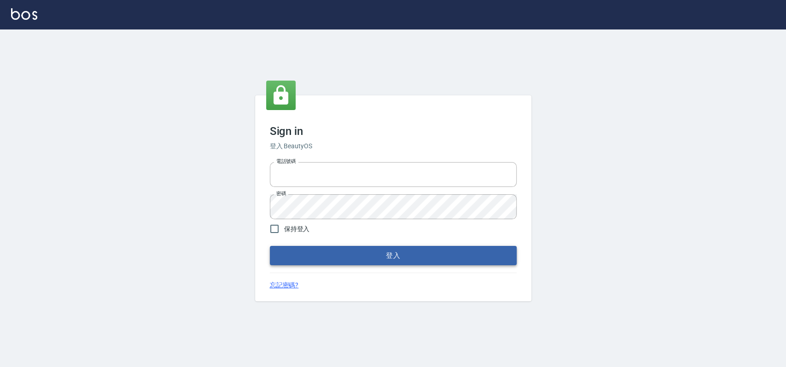
type input "033323173"
click at [365, 253] on button "登入" at bounding box center [393, 255] width 247 height 19
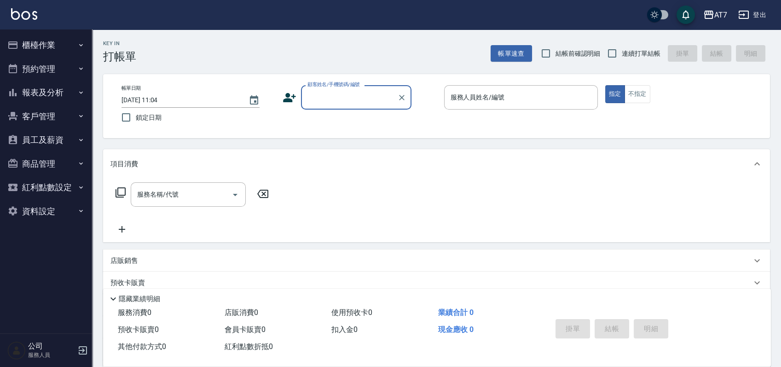
click at [66, 46] on button "櫃檯作業" at bounding box center [46, 45] width 85 height 24
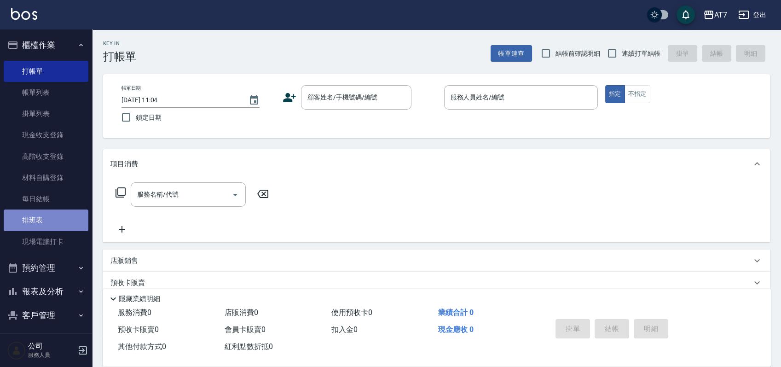
click at [52, 216] on link "排班表" at bounding box center [46, 219] width 85 height 21
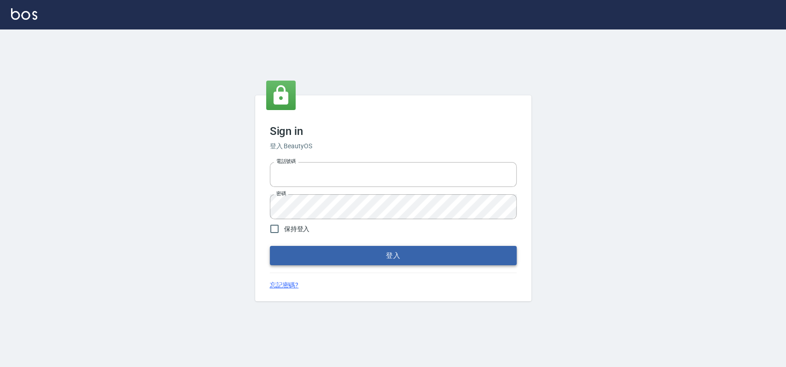
type input "033323173"
click at [360, 261] on button "登入" at bounding box center [393, 255] width 247 height 19
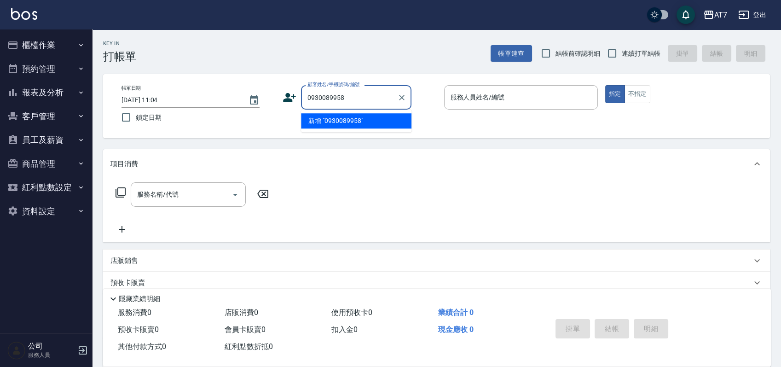
type input "0930089958"
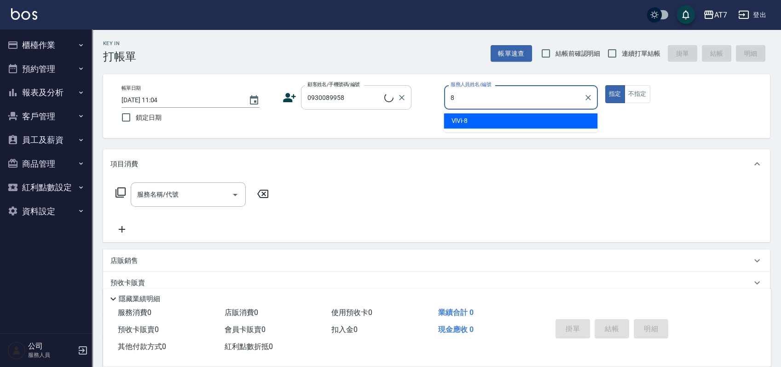
type input "ViVi-8"
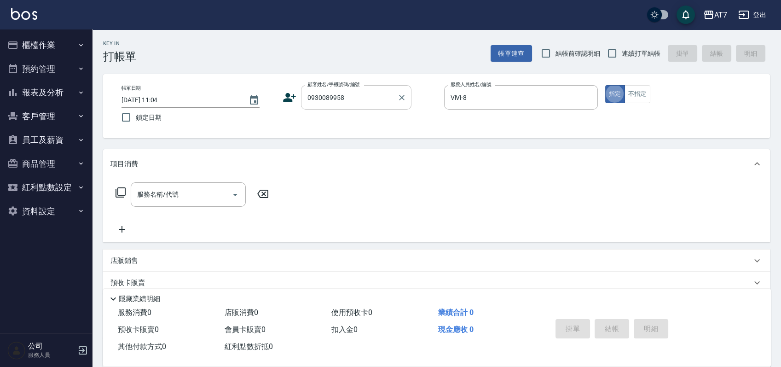
type button "true"
type input "401"
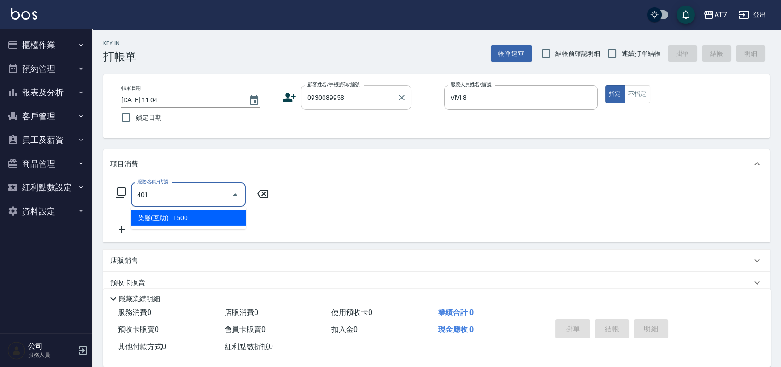
type input "150"
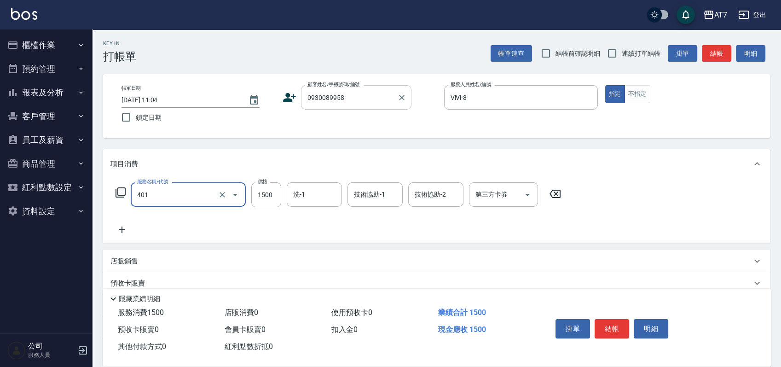
type input "染髮(互助)(401)"
type input "0"
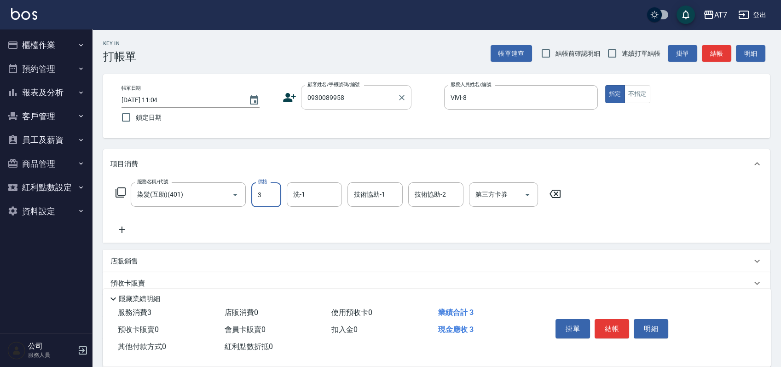
type input "31"
type input "30"
type input "318"
type input "310"
type input "3180"
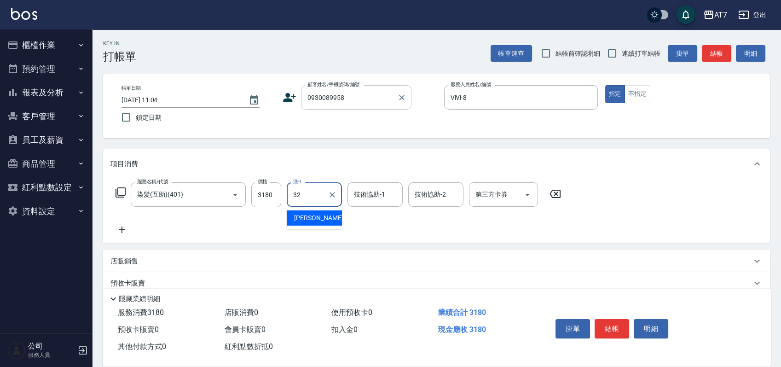
type input "小慈-32"
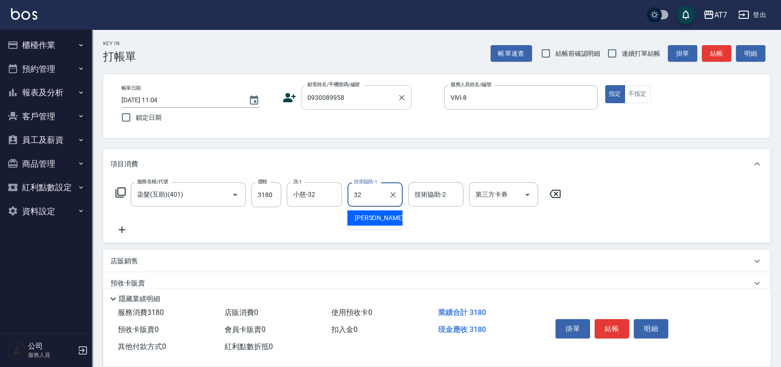
type input "小慈-32"
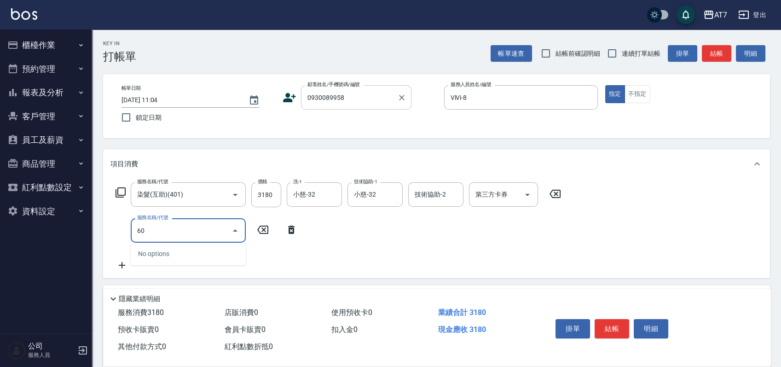
type input "608"
type input "510"
type input "鉑金護髮S（自領(608)"
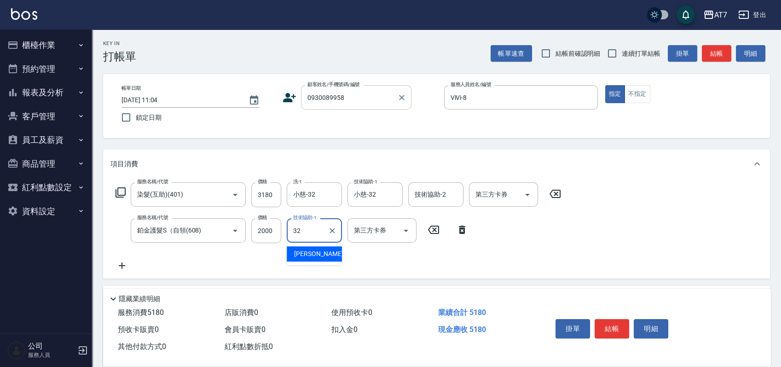
type input "小慈-32"
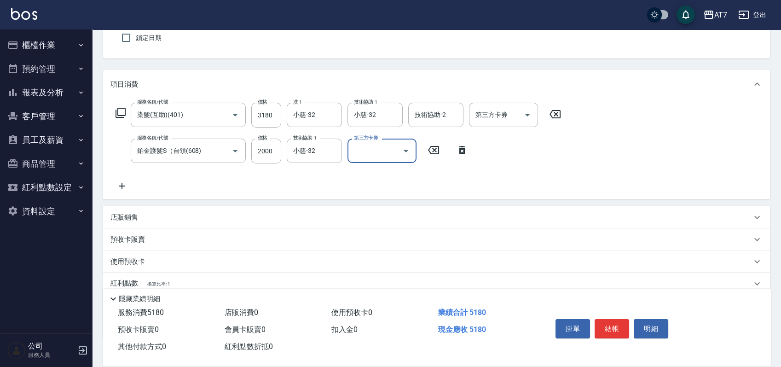
scroll to position [77, 0]
click at [140, 221] on div "店販銷售" at bounding box center [430, 220] width 641 height 10
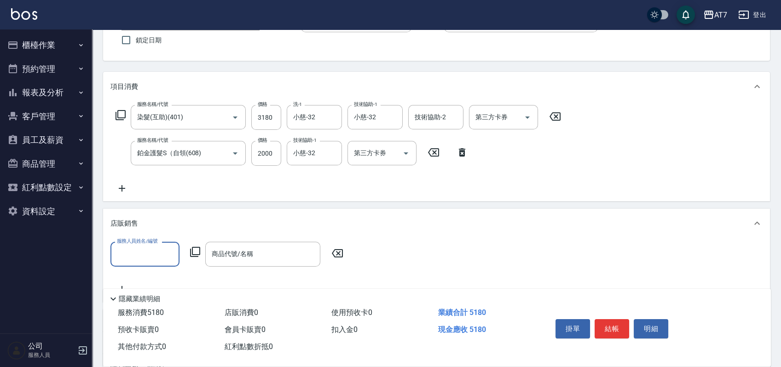
scroll to position [0, 0]
type input "E45"
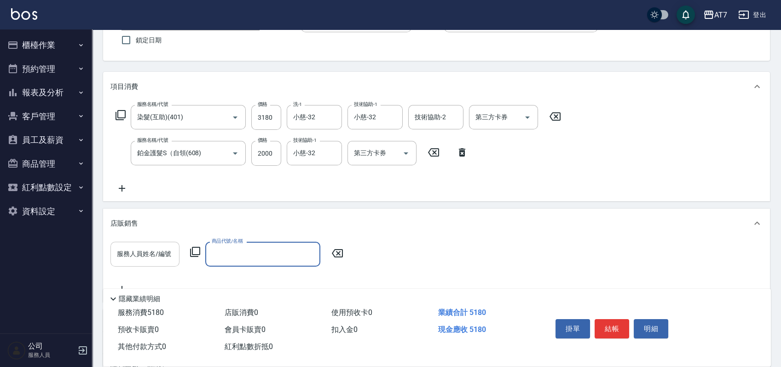
click at [142, 256] on input "服務人員姓名/編號" at bounding box center [145, 254] width 61 height 16
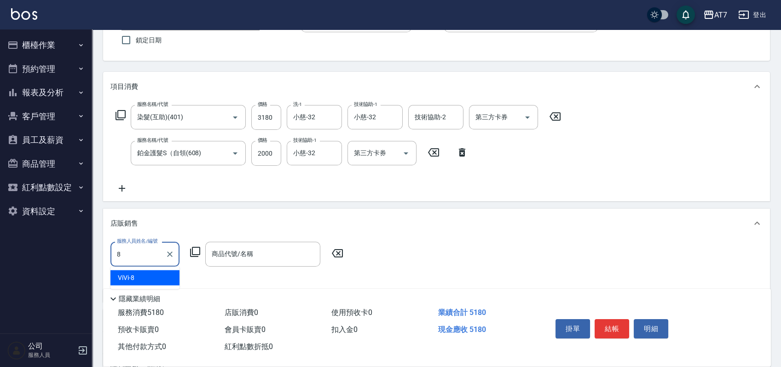
type input "ViVi-8"
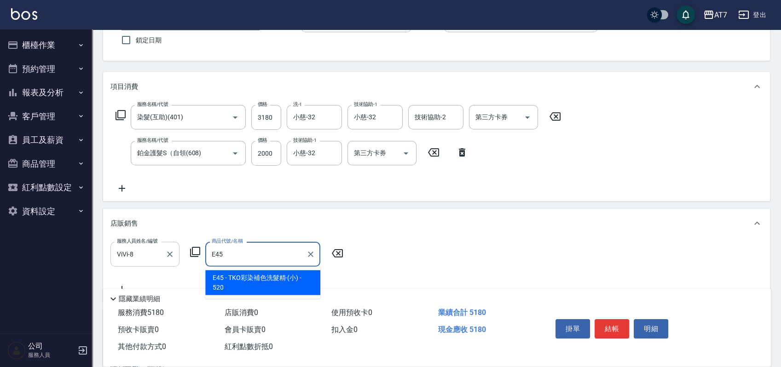
type input "TKO彩染補色洗髮精-(小)"
type input "570"
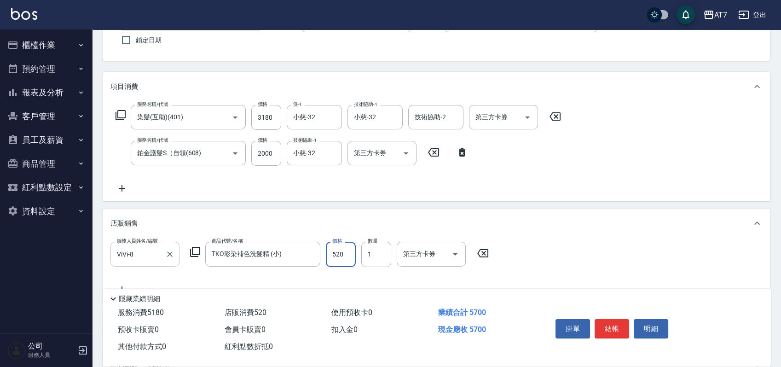
type input "4"
type input "510"
type input "46"
type input "520"
type input "468"
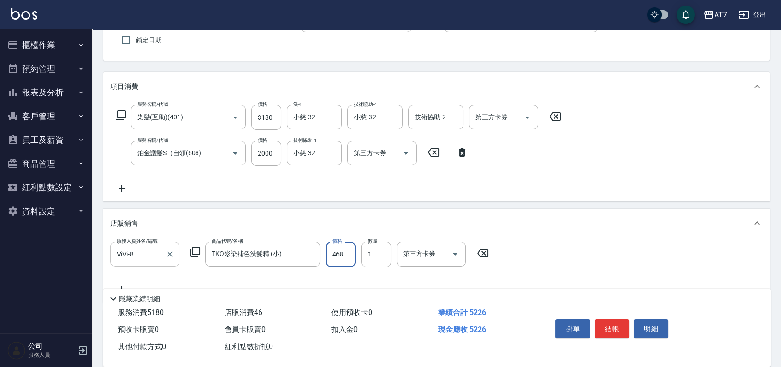
type input "560"
type input "468"
click at [613, 326] on button "結帳" at bounding box center [612, 328] width 35 height 19
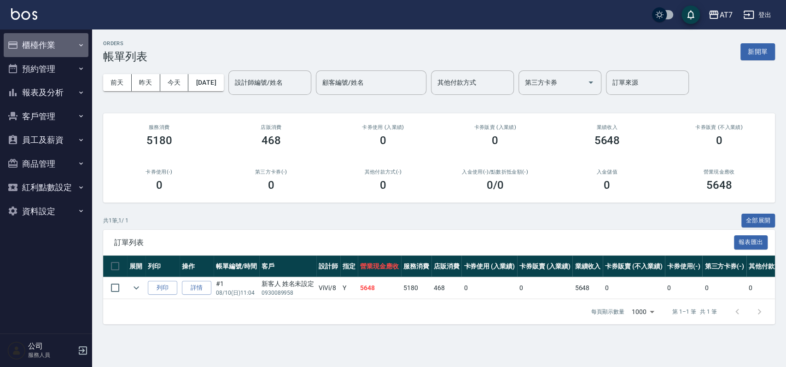
click at [37, 46] on button "櫃檯作業" at bounding box center [46, 45] width 85 height 24
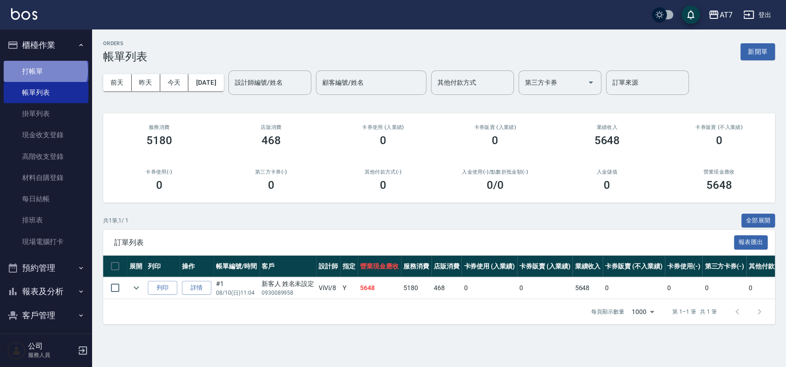
click at [45, 70] on link "打帳單" at bounding box center [46, 71] width 85 height 21
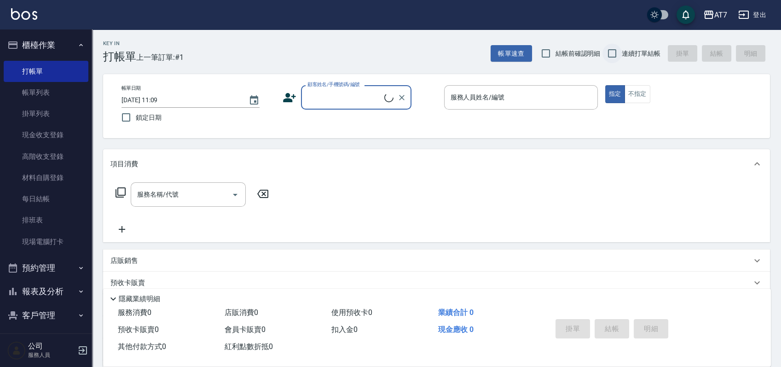
click at [617, 53] on input "連續打單結帳" at bounding box center [612, 53] width 19 height 19
checkbox input "true"
click at [370, 104] on input "顧客姓名/手機號碼/編號" at bounding box center [349, 97] width 88 height 16
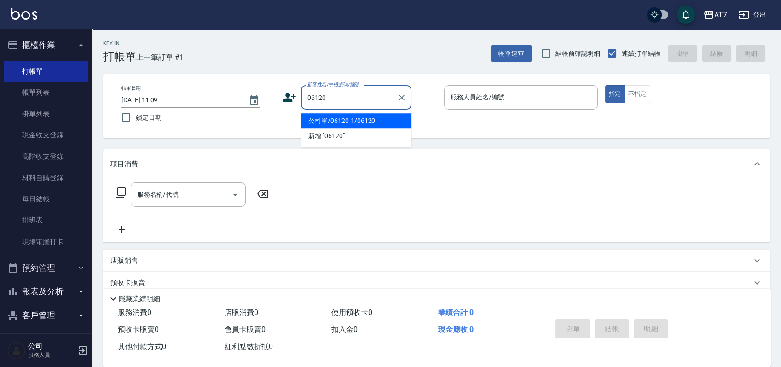
type input "公司單/06120-1/06120"
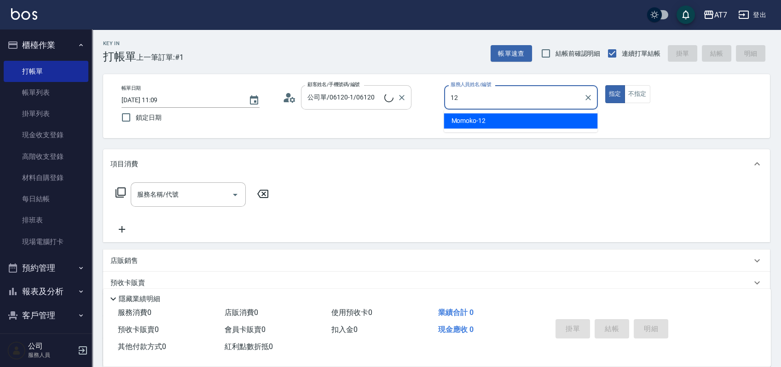
type input "Momoko-12"
type button "true"
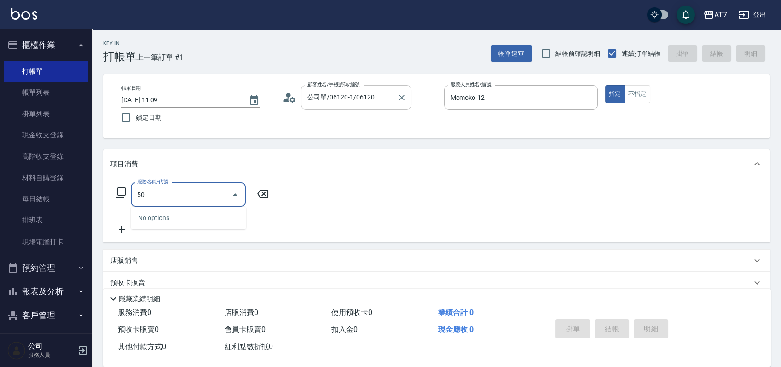
type input "501"
type input "30"
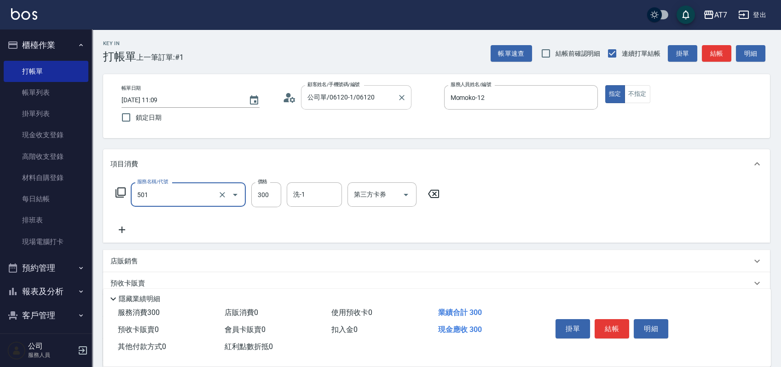
type input "洗髮(互助)(501)"
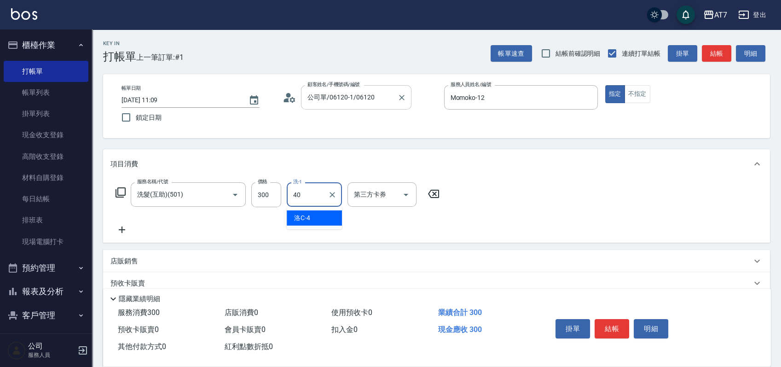
type input "YuYu-40"
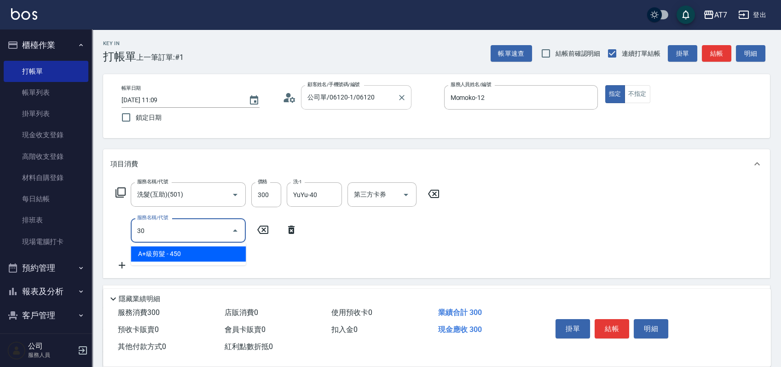
type input "304"
type input "70"
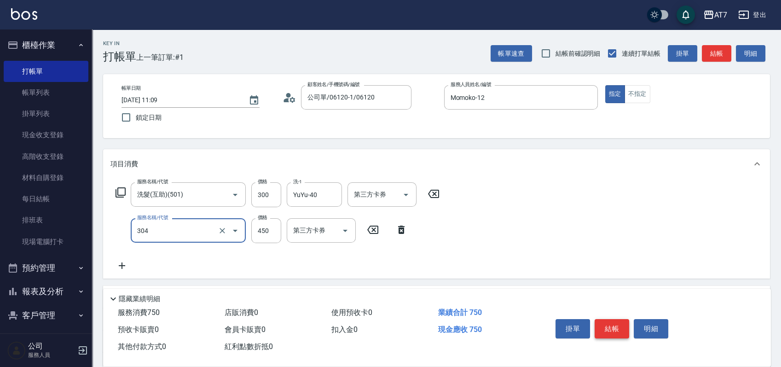
type input "A+級剪髮(304)"
click at [611, 330] on button "結帳" at bounding box center [612, 328] width 35 height 19
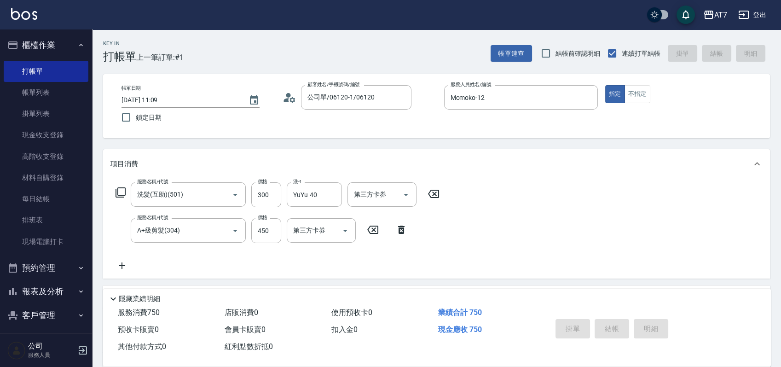
type input "[DATE] 11:34"
type input "0"
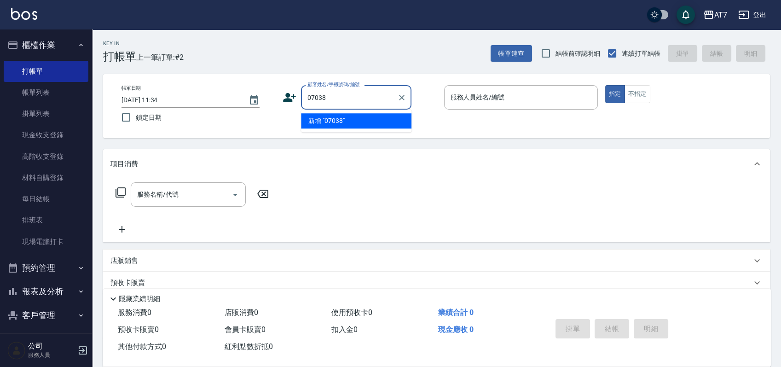
type input "07038"
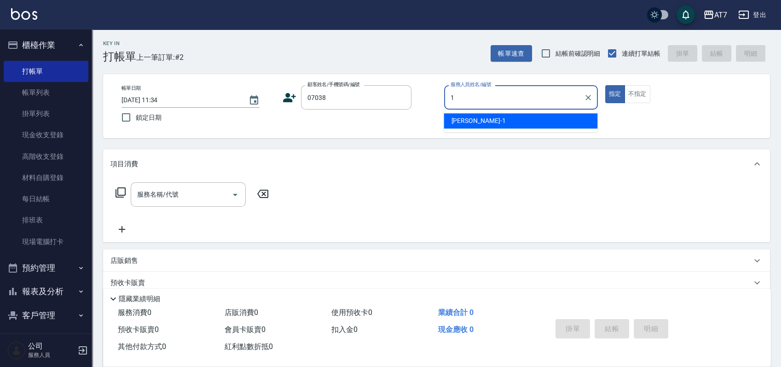
type input "[PERSON_NAME]-1"
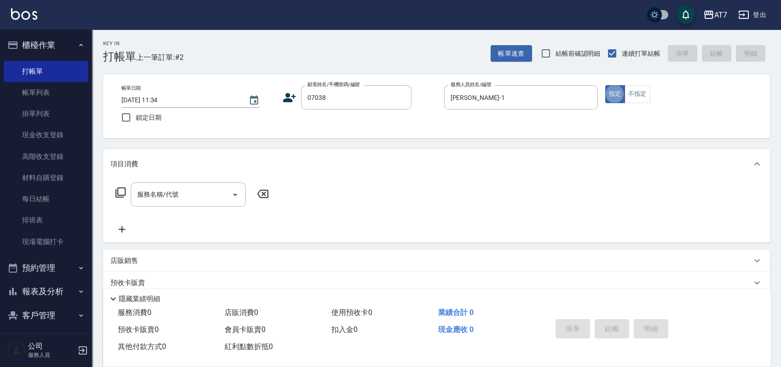
type input "公司/公司07038/07038"
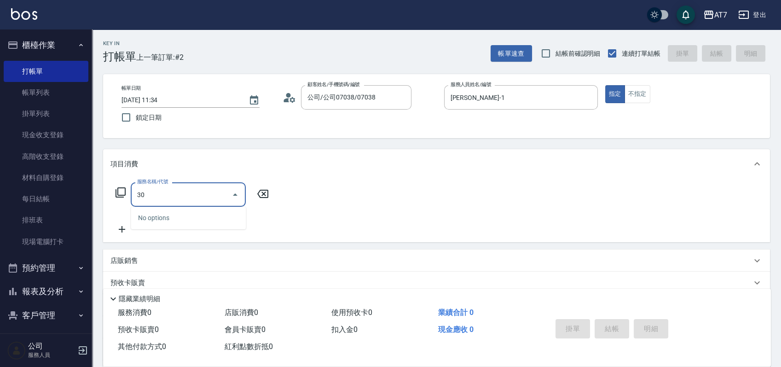
type input "302"
type input "30"
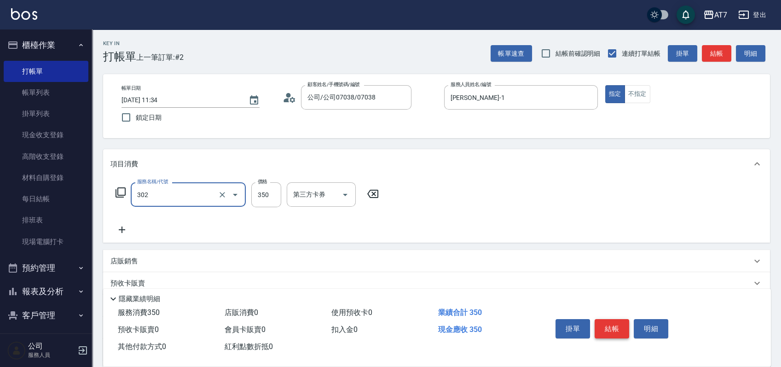
type input "剪髮(302)"
click at [619, 330] on button "結帳" at bounding box center [612, 328] width 35 height 19
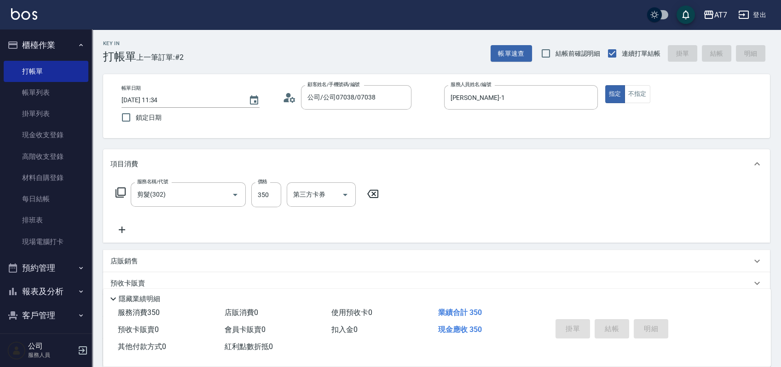
type input "[DATE] 11:45"
type input "0"
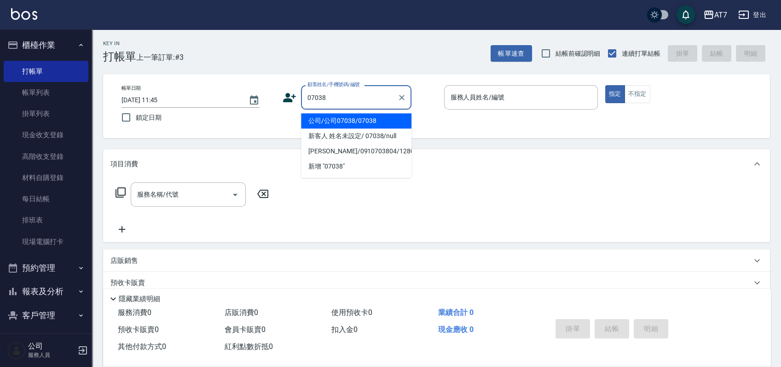
type input "公司/公司07038/07038"
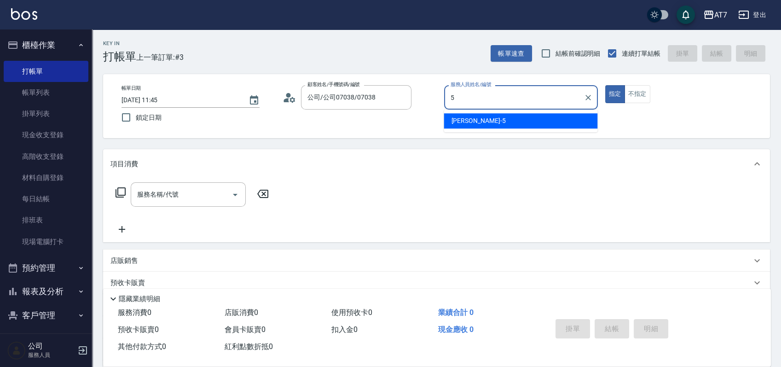
type input "[PERSON_NAME] -5"
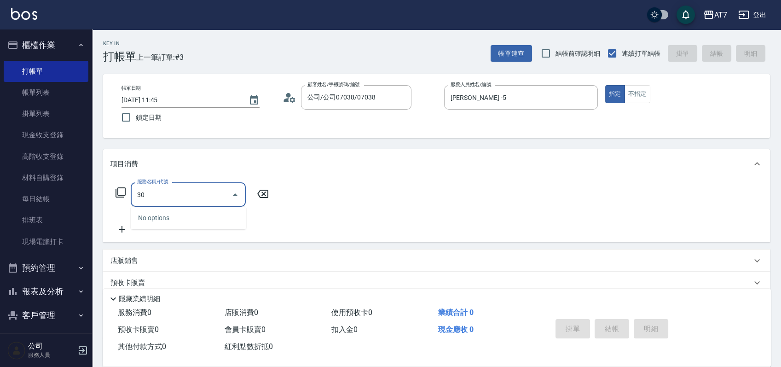
type input "303"
type input "40"
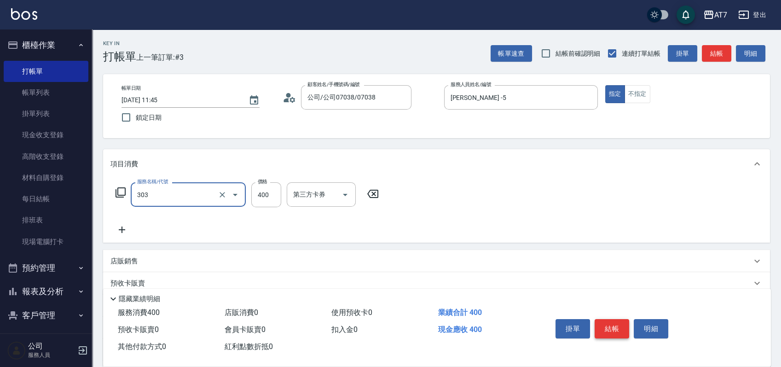
type input "A級剪髮(303)"
click at [616, 330] on button "結帳" at bounding box center [612, 328] width 35 height 19
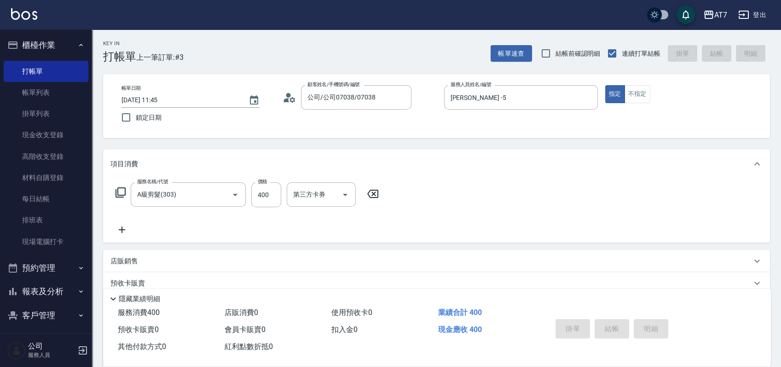
type input "[DATE] 12:00"
type input "0"
click at [715, 145] on div "Key In 打帳單 上一筆訂單:#4 帳單速查 結帳前確認明細 連續打單結帳 掛單 結帳 明細 帳單日期 [DATE] 12:00 鎖定日期 顧客姓名/手機…" at bounding box center [436, 249] width 689 height 440
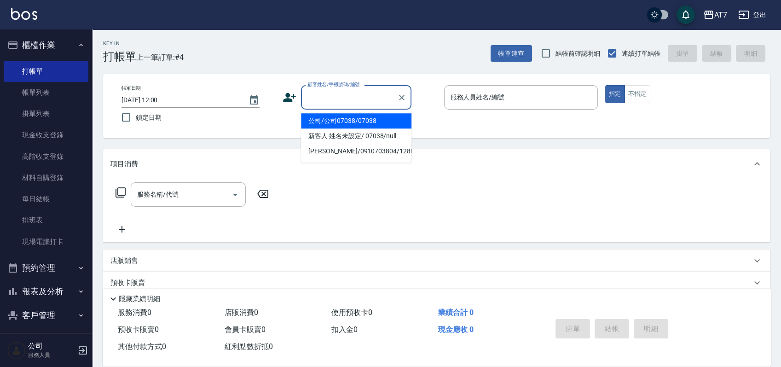
click at [344, 90] on input "顧客姓名/手機號碼/編號" at bounding box center [349, 97] width 88 height 16
type input "16351"
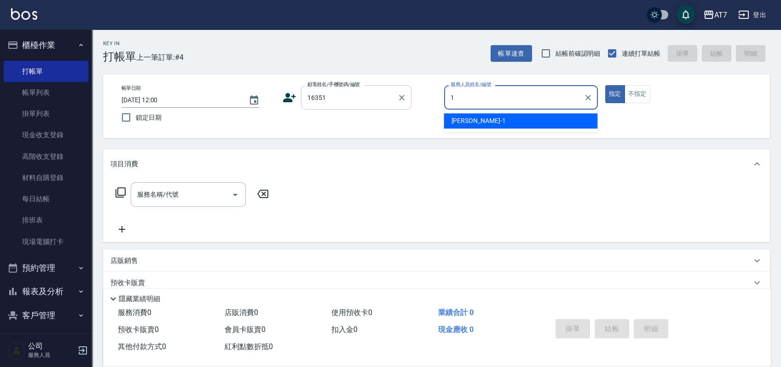
type input "[PERSON_NAME]-1"
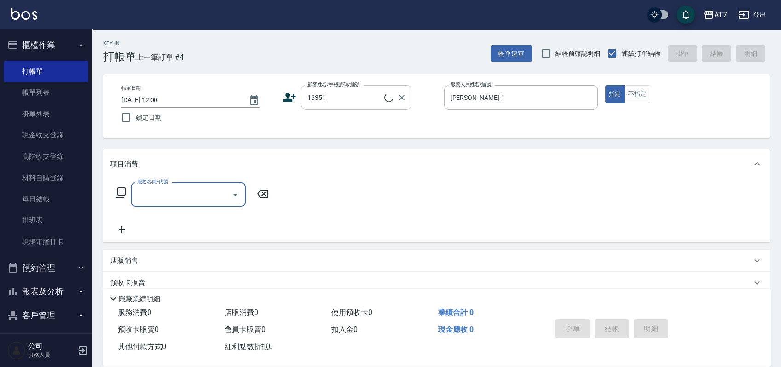
type input "公司/公司16351/16351"
type input "302"
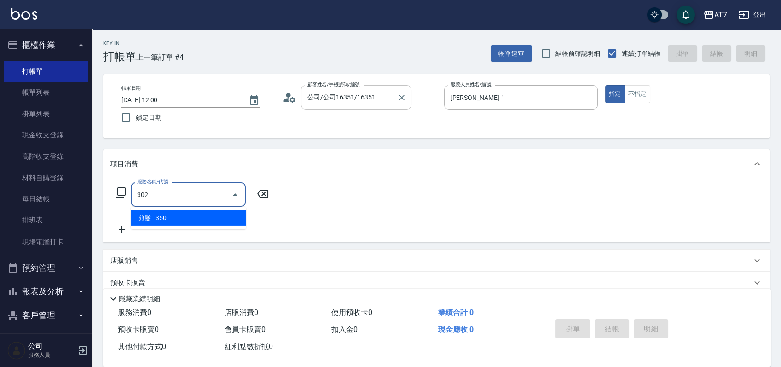
type input "30"
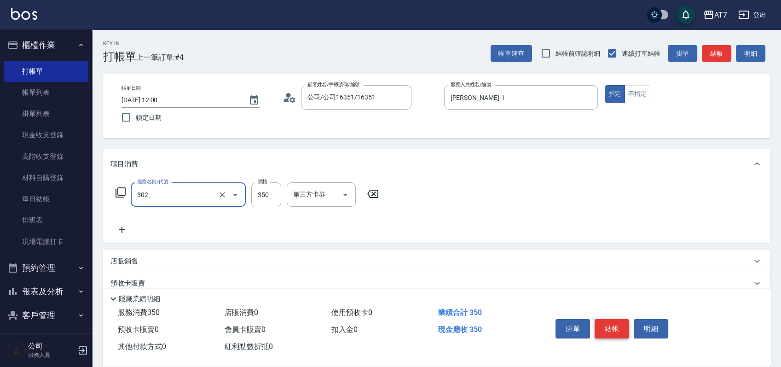
type input "剪髮(302)"
click at [609, 324] on button "結帳" at bounding box center [612, 328] width 35 height 19
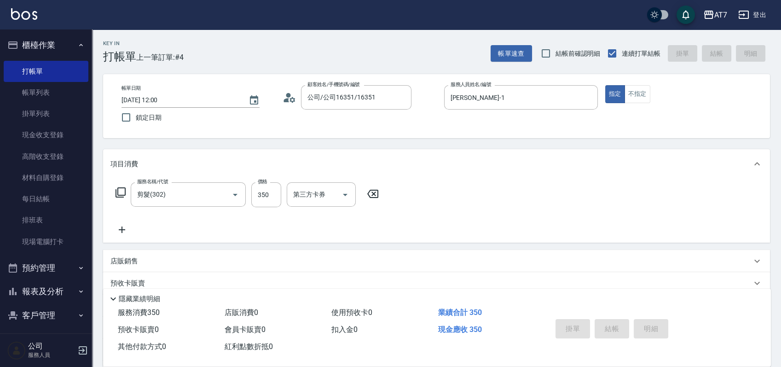
type input "[DATE] 12:05"
type input "0"
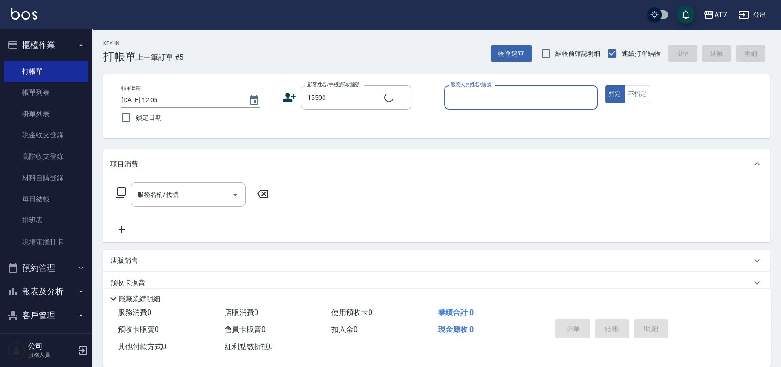
type input "公司/公司15500/15500"
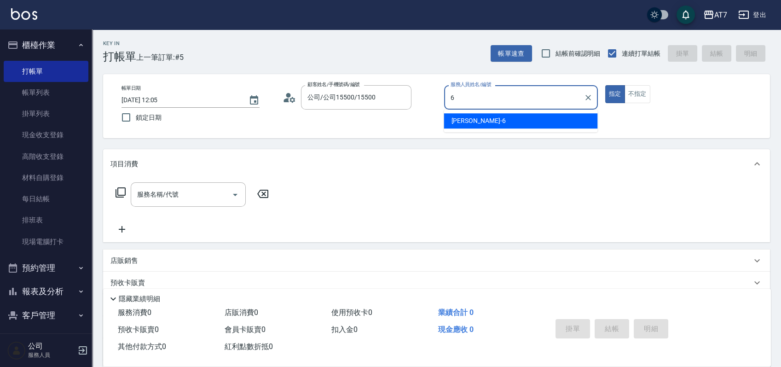
type input "[PERSON_NAME]-6"
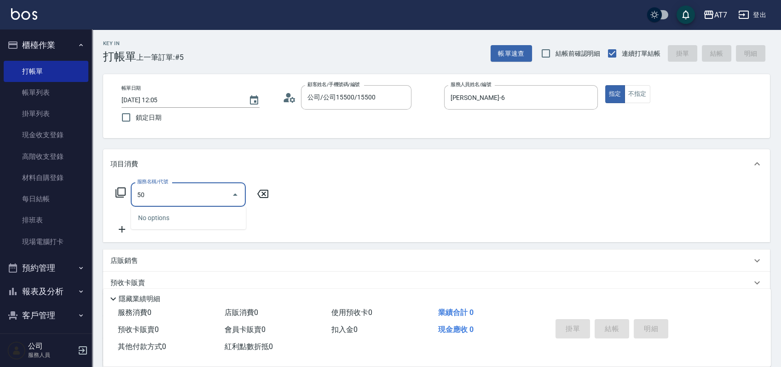
type input "501"
type input "30"
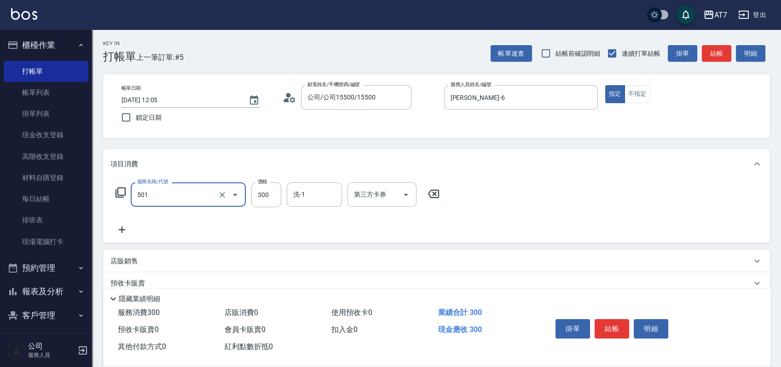
type input "洗髮(互助)(501)"
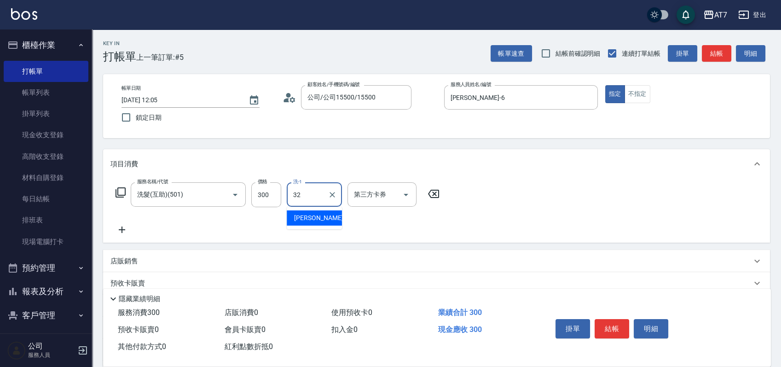
type input "小慈-32"
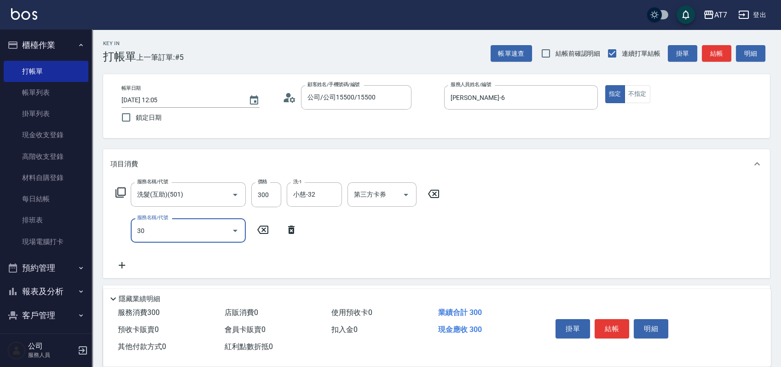
type input "303"
type input "70"
type input "A級剪髮(303)"
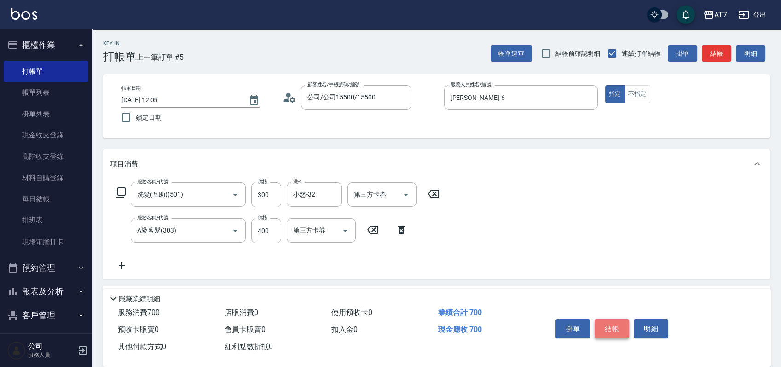
click at [607, 322] on button "結帳" at bounding box center [612, 328] width 35 height 19
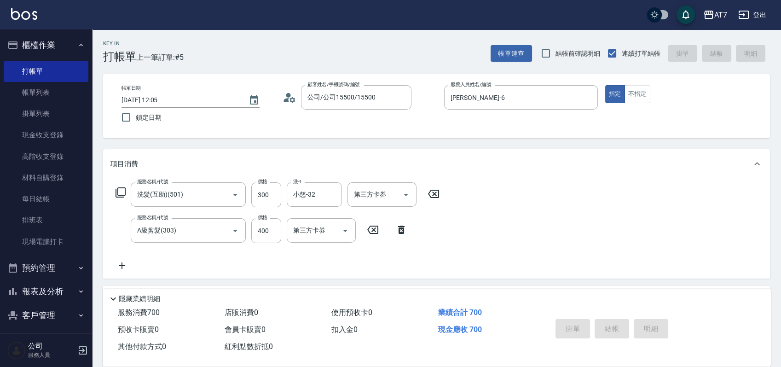
type input "[DATE] 12:19"
type input "0"
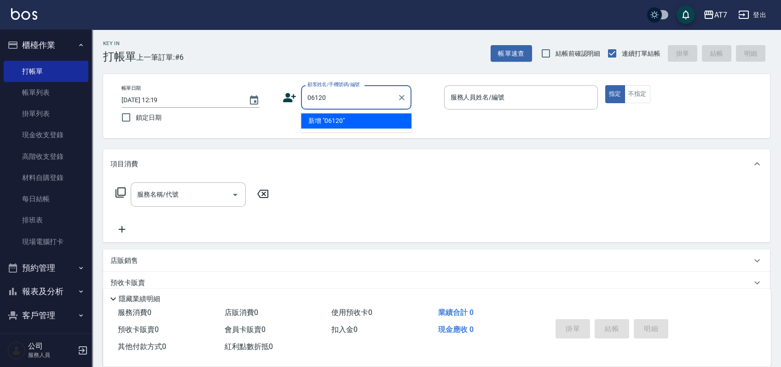
type input "06120"
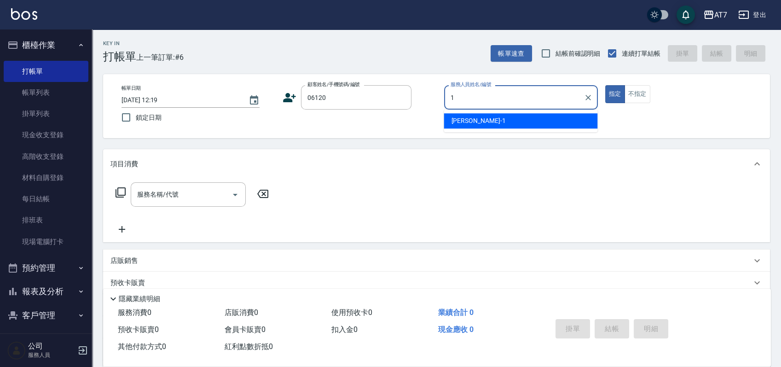
type input "[PERSON_NAME]-1"
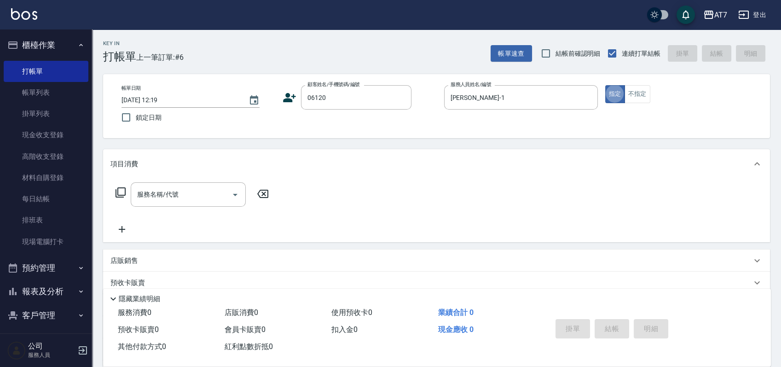
type input "公司單/06120-1/06120"
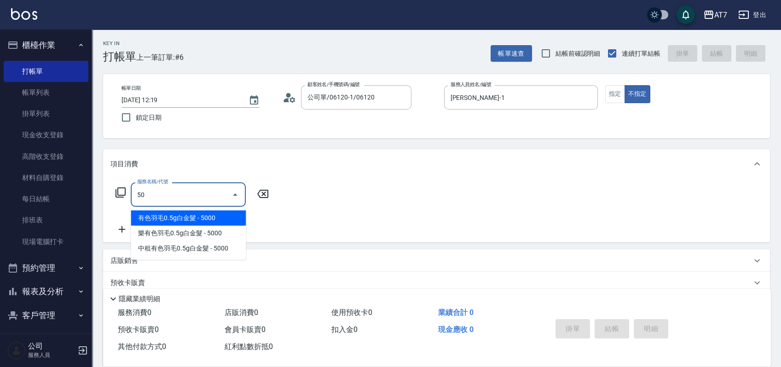
type input "500"
type input "30"
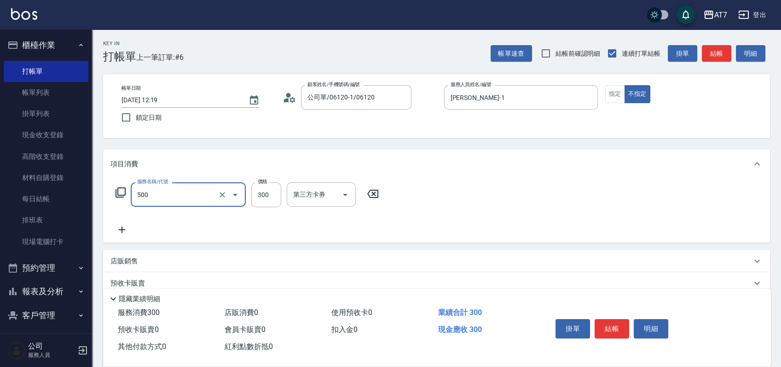
type input "洗髮(500)"
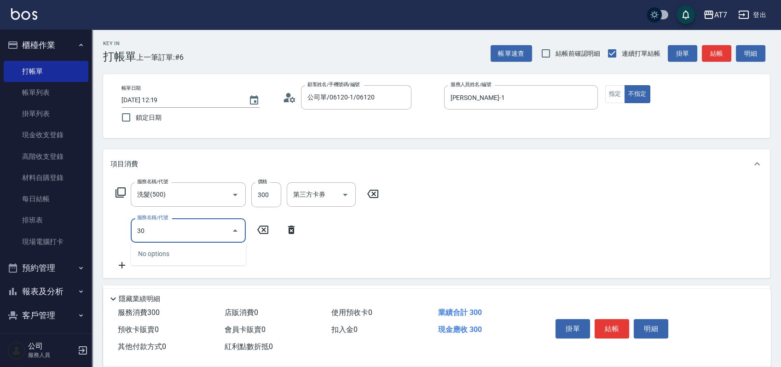
type input "301"
type input "60"
type input "學生剪髮(301)"
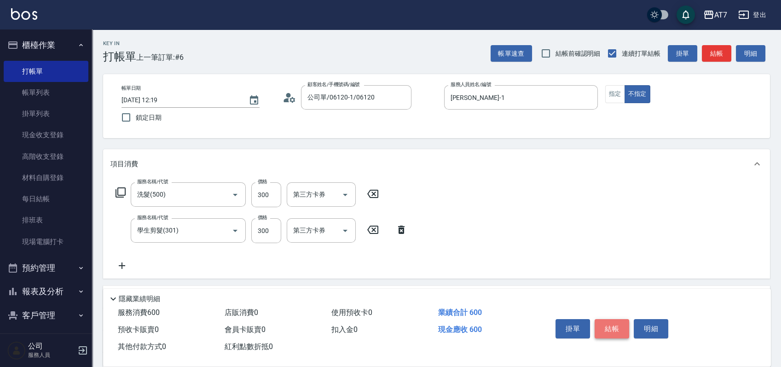
click at [613, 329] on button "結帳" at bounding box center [612, 328] width 35 height 19
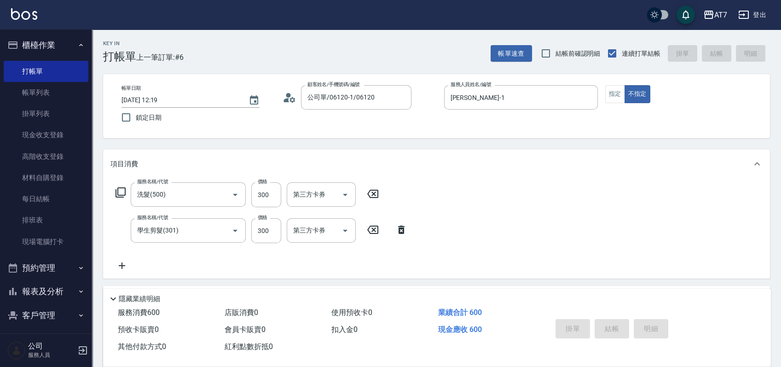
type input "[DATE] 12:42"
type input "0"
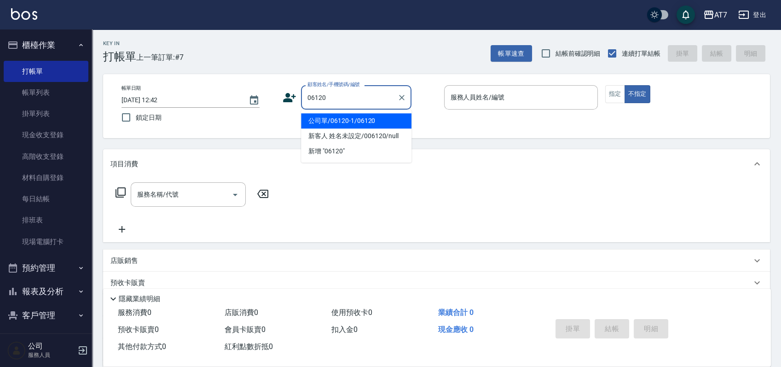
type input "公司單/06120-1/06120"
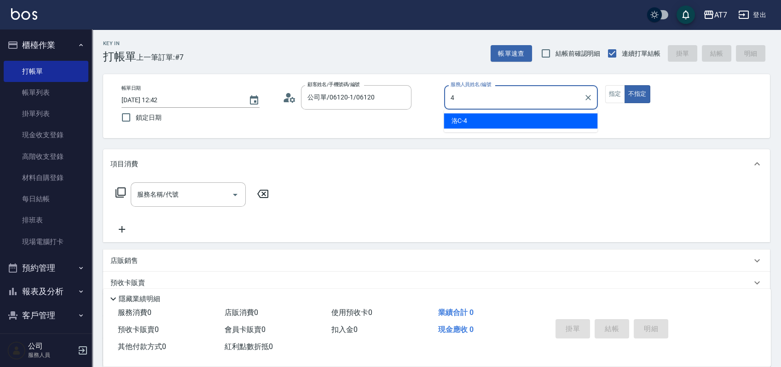
type input "洛C-4"
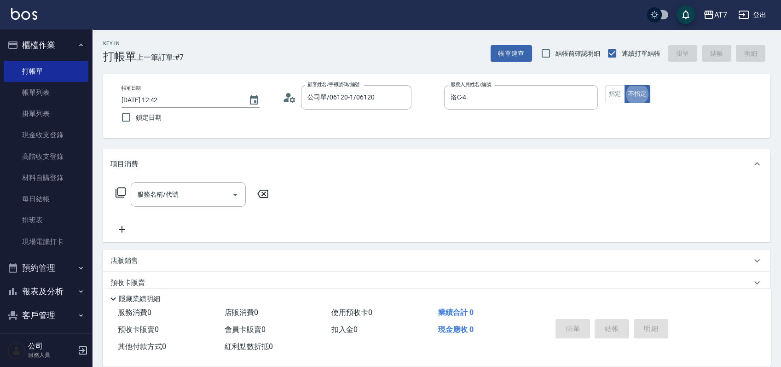
type button "false"
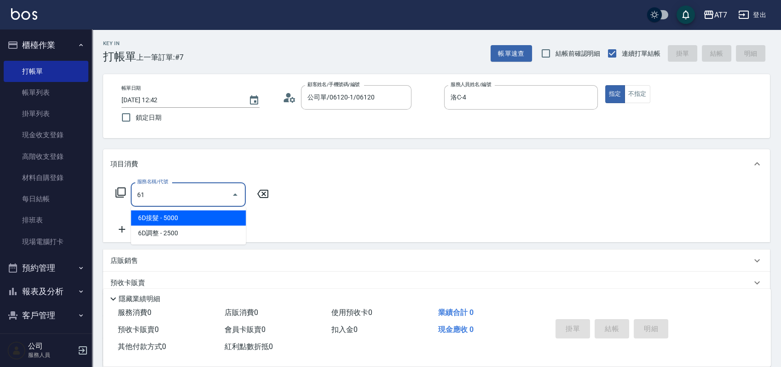
type input "610"
type input "300"
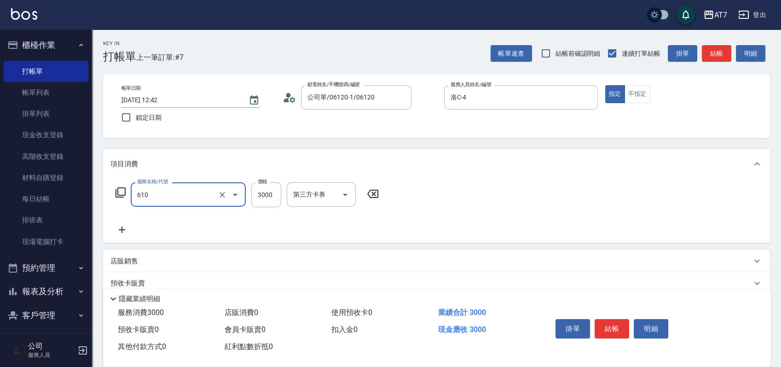
type input "鉑金護髮L（自領(610)"
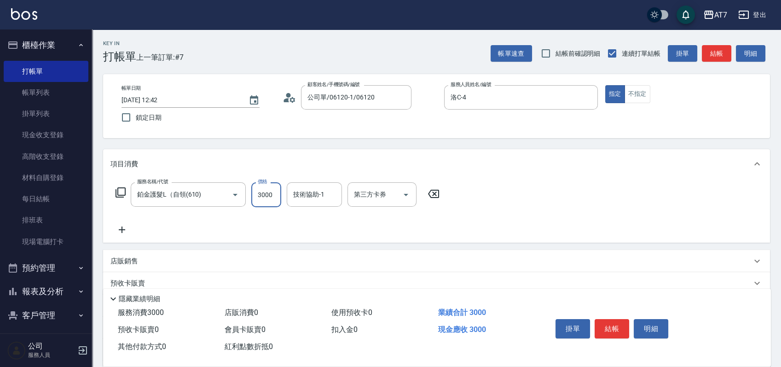
type input "2"
type input "0"
type input "28"
type input "20"
type input "280"
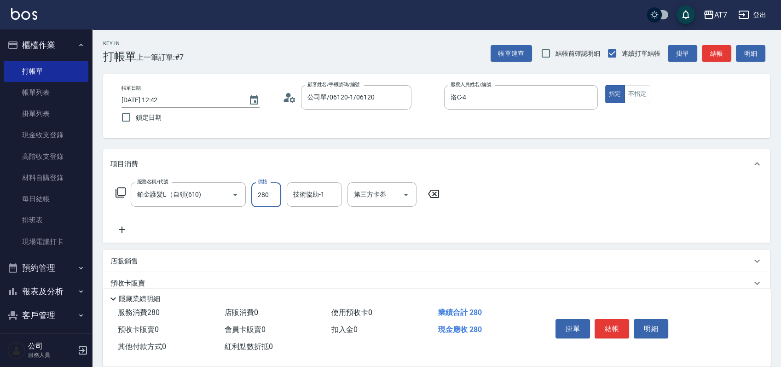
type input "280"
type input "2800"
click at [617, 325] on button "結帳" at bounding box center [612, 328] width 35 height 19
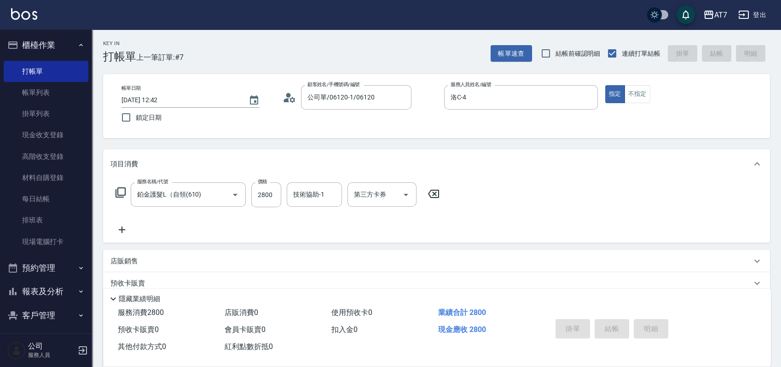
type input "[DATE] 13:03"
type input "0"
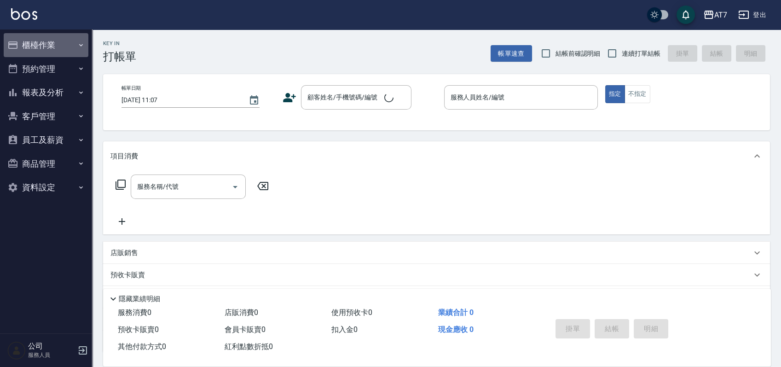
click at [44, 41] on button "櫃檯作業" at bounding box center [46, 45] width 85 height 24
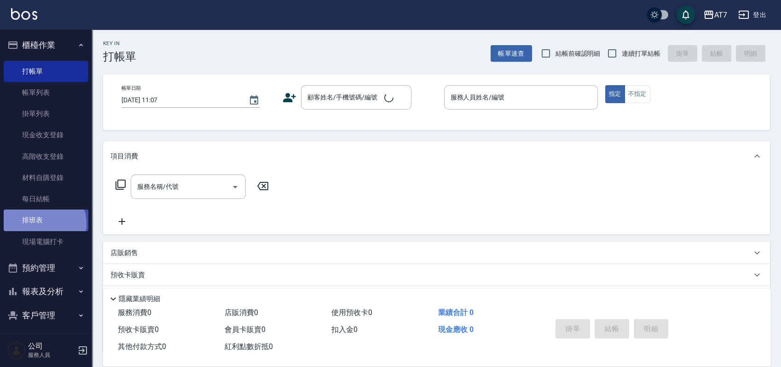
click at [44, 223] on link "排班表" at bounding box center [46, 219] width 85 height 21
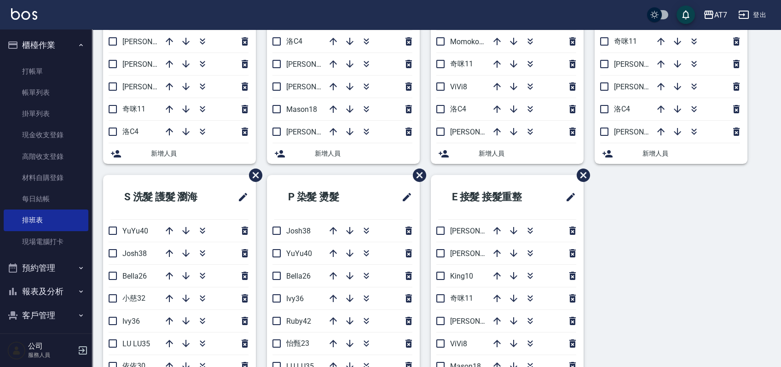
scroll to position [307, 0]
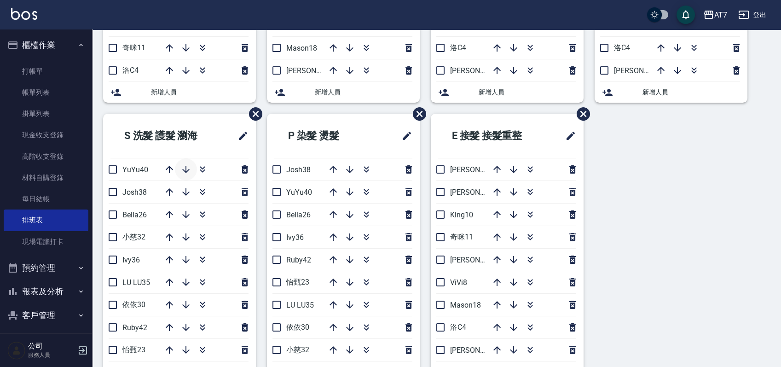
click at [181, 175] on button "button" at bounding box center [186, 169] width 22 height 22
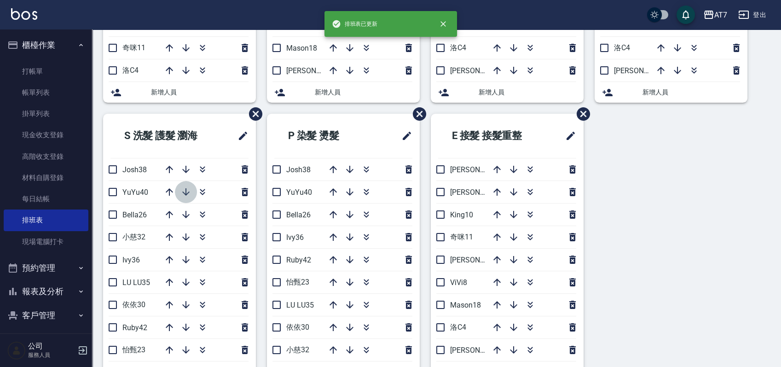
click at [181, 195] on icon "button" at bounding box center [185, 191] width 11 height 11
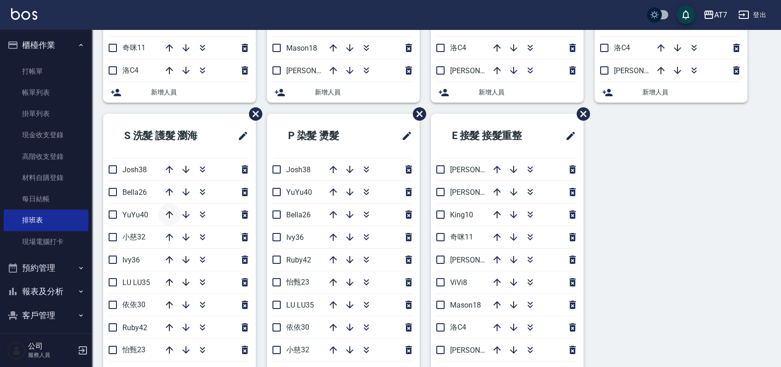
click at [167, 211] on icon "button" at bounding box center [169, 214] width 11 height 11
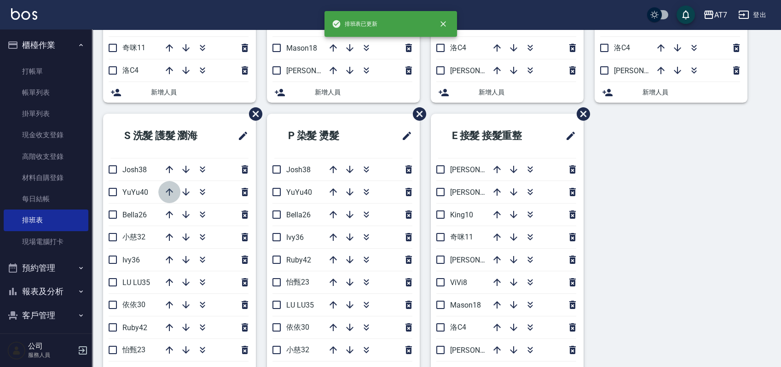
click at [166, 193] on icon "button" at bounding box center [169, 191] width 11 height 11
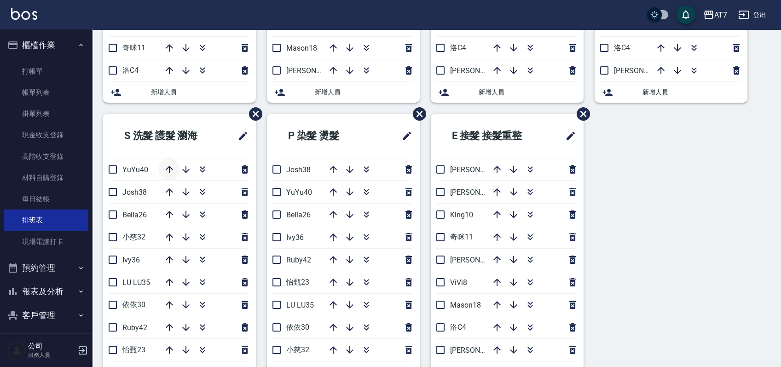
click at [169, 170] on icon "button" at bounding box center [169, 169] width 7 height 7
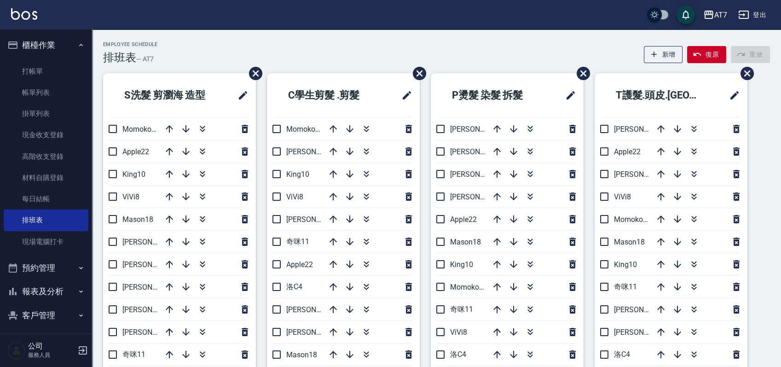
scroll to position [61, 0]
